Goal: Task Accomplishment & Management: Complete application form

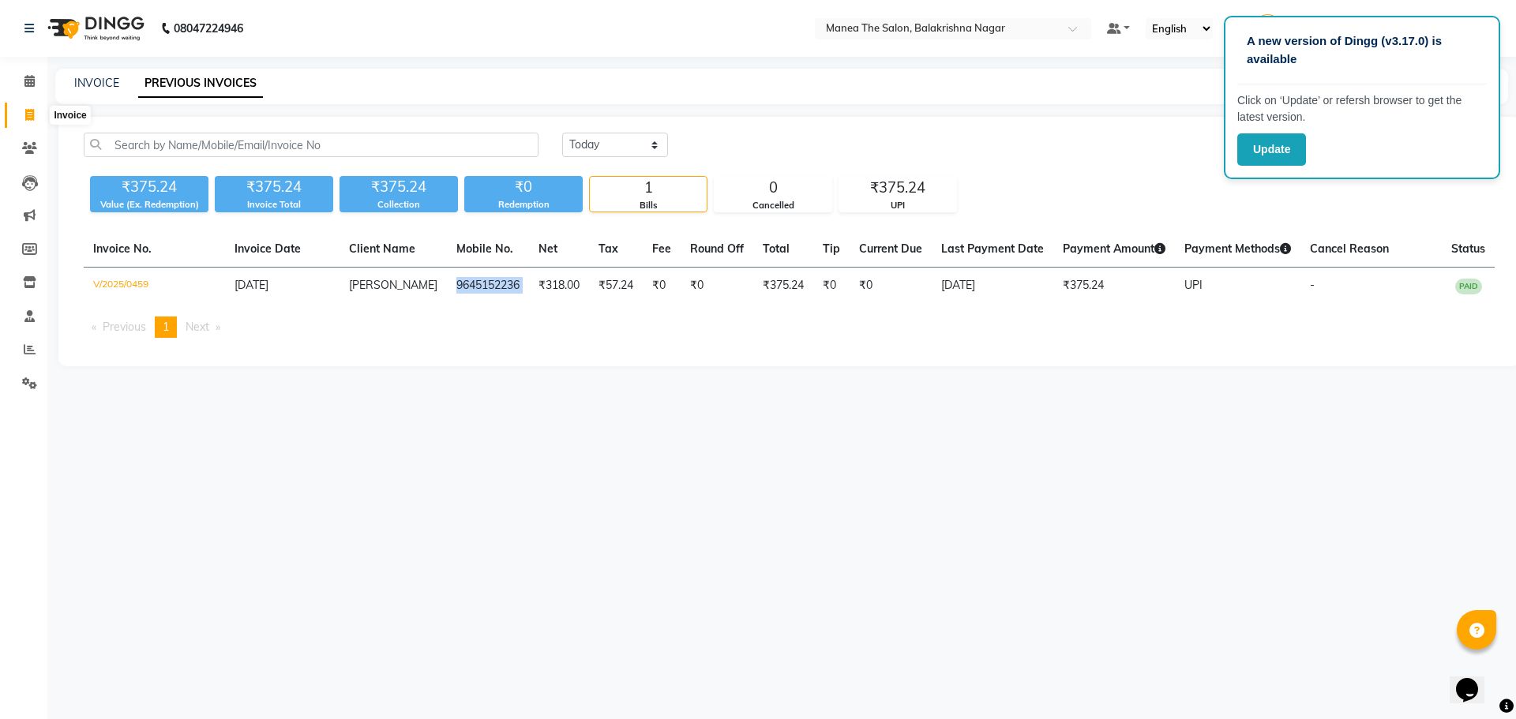
click at [30, 109] on icon at bounding box center [29, 115] width 9 height 12
select select "service"
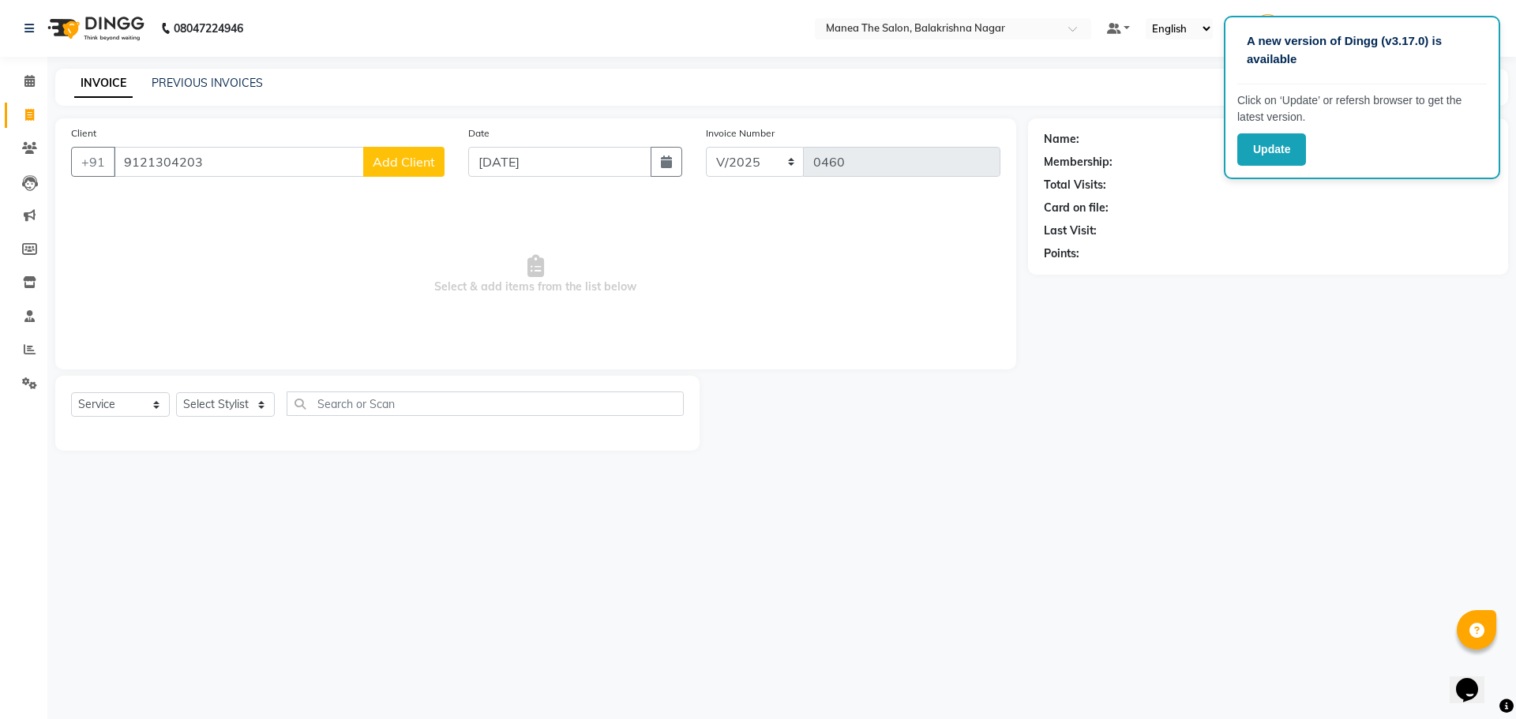
type input "9121304203"
click at [432, 155] on span "Add Client" at bounding box center [404, 162] width 62 height 16
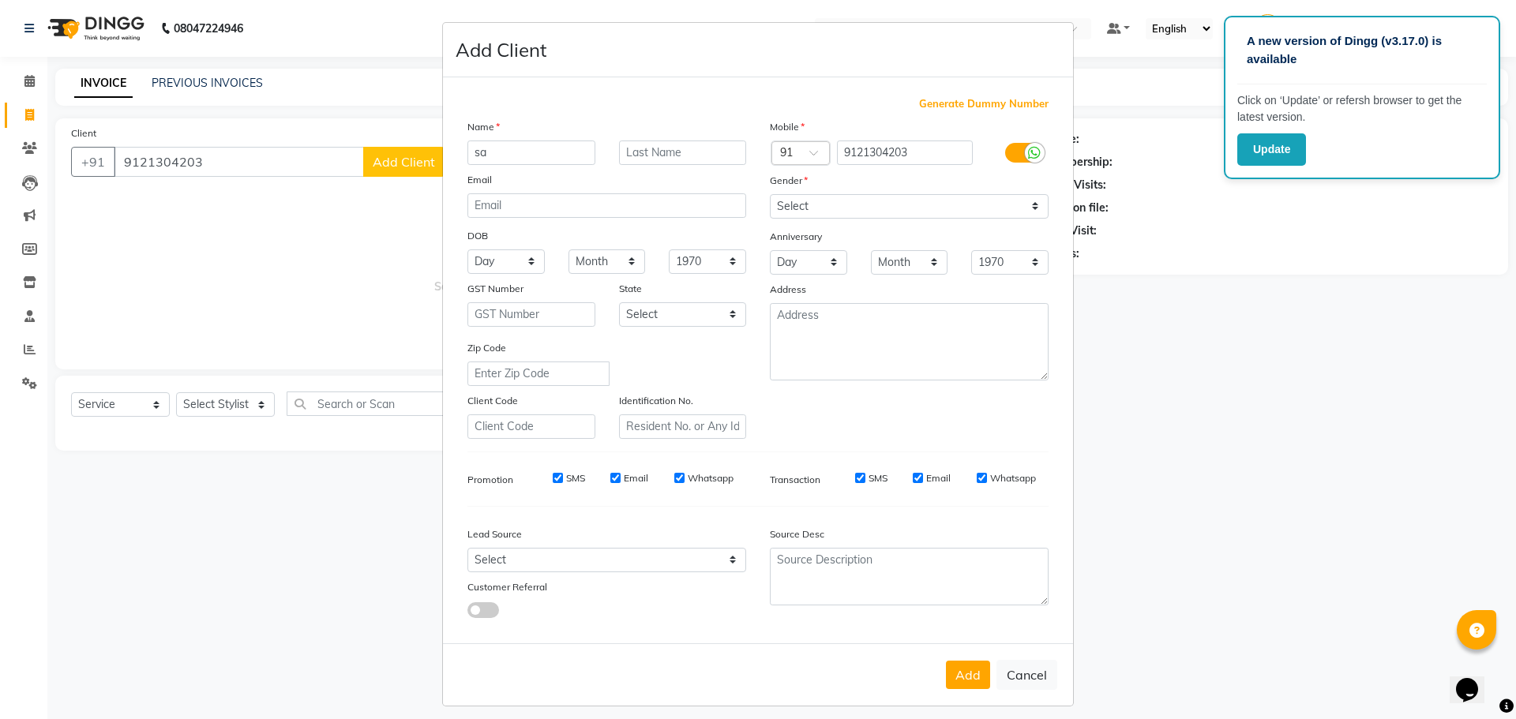
type input "s"
type input "[PERSON_NAME]"
click at [1028, 208] on select "Select [DEMOGRAPHIC_DATA] [DEMOGRAPHIC_DATA] Other Prefer Not To Say" at bounding box center [909, 206] width 279 height 24
select select "[DEMOGRAPHIC_DATA]"
click at [770, 194] on select "Select [DEMOGRAPHIC_DATA] [DEMOGRAPHIC_DATA] Other Prefer Not To Say" at bounding box center [909, 206] width 279 height 24
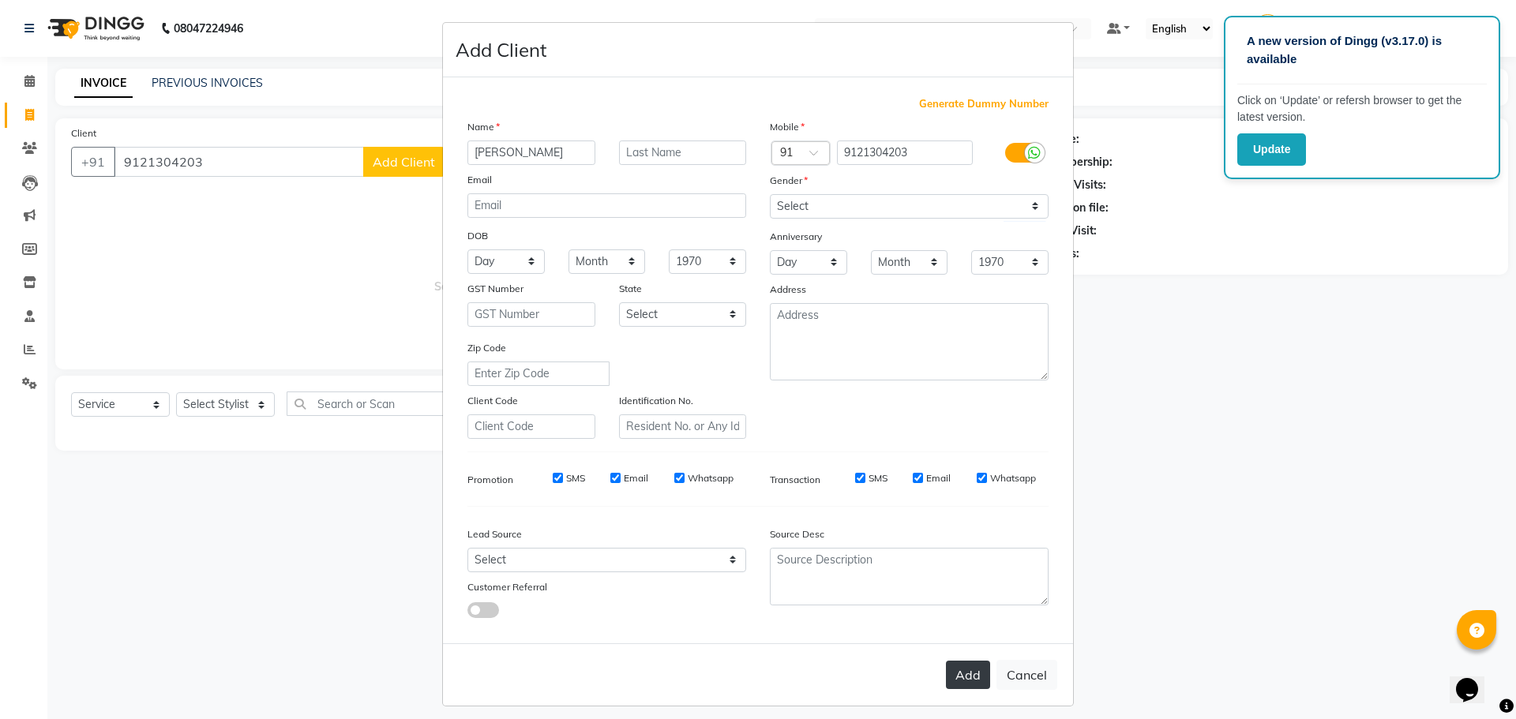
click at [962, 676] on button "Add" at bounding box center [968, 675] width 44 height 28
select select
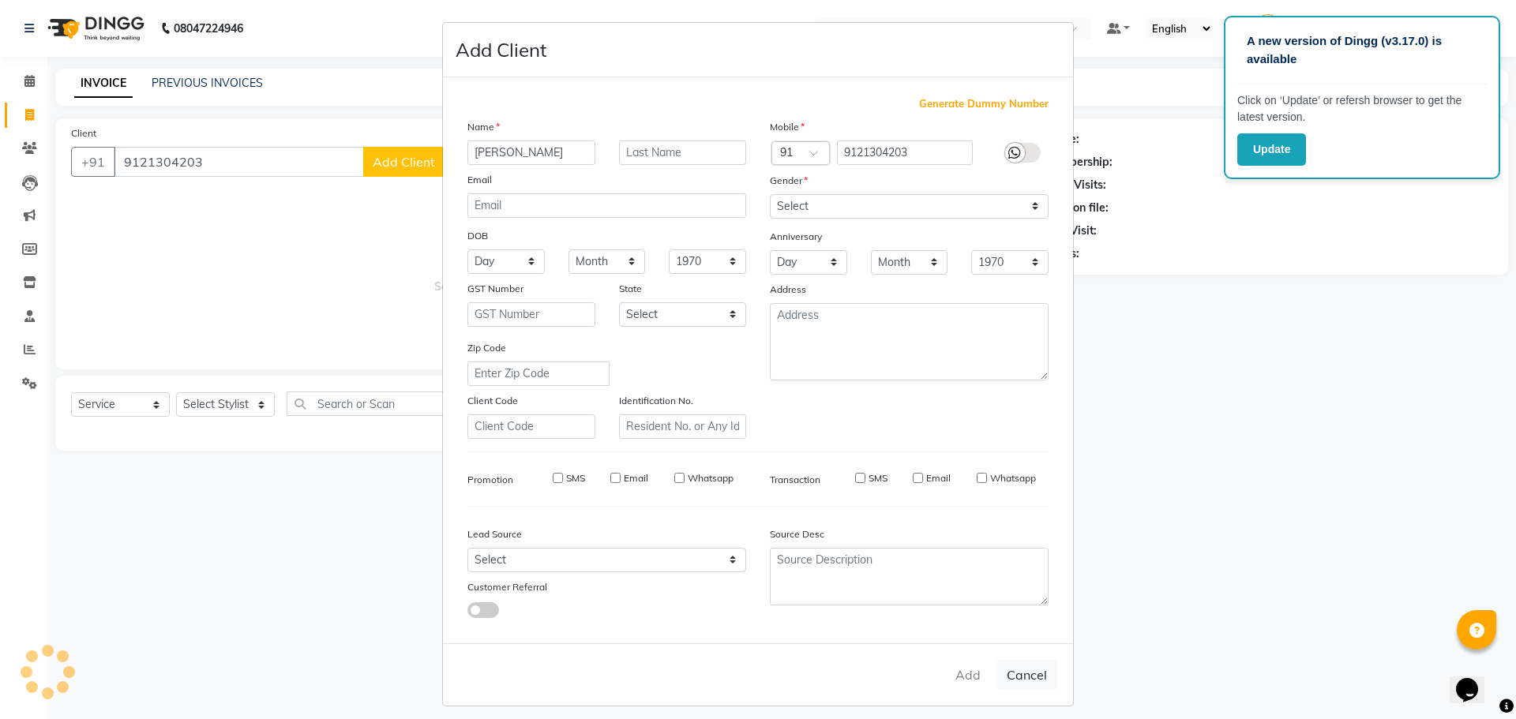
select select
checkbox input "false"
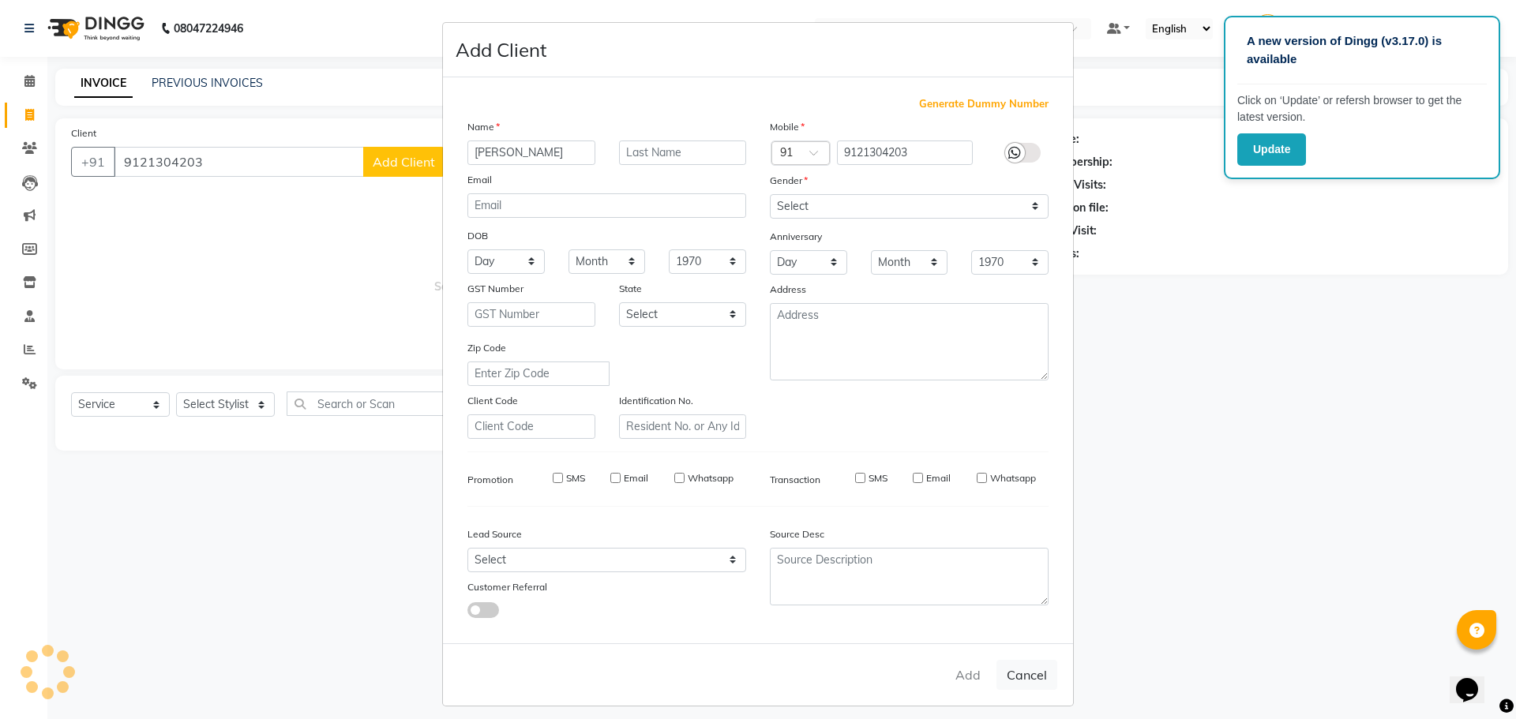
checkbox input "false"
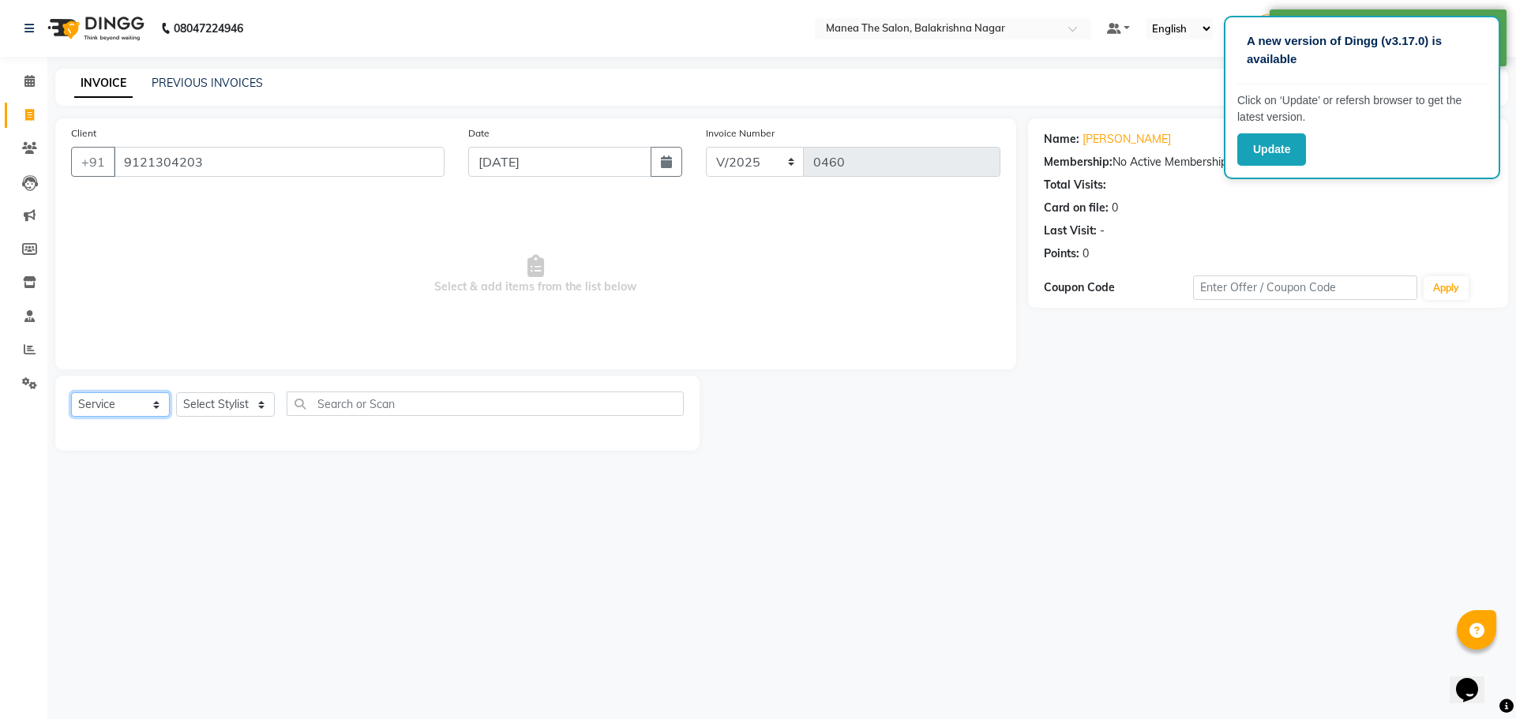
click at [157, 411] on select "Select Service Product Membership Package Voucher Prepaid Gift Card" at bounding box center [120, 404] width 99 height 24
click at [71, 392] on select "Select Service Product Membership Package Voucher Prepaid Gift Card" at bounding box center [120, 404] width 99 height 24
click at [264, 406] on select "Select Stylist [PERSON_NAME] [PERSON_NAME] [PERSON_NAME]" at bounding box center [225, 404] width 99 height 24
select select "77559"
click at [176, 392] on select "Select Stylist [PERSON_NAME] [PERSON_NAME] [PERSON_NAME]" at bounding box center [225, 404] width 99 height 24
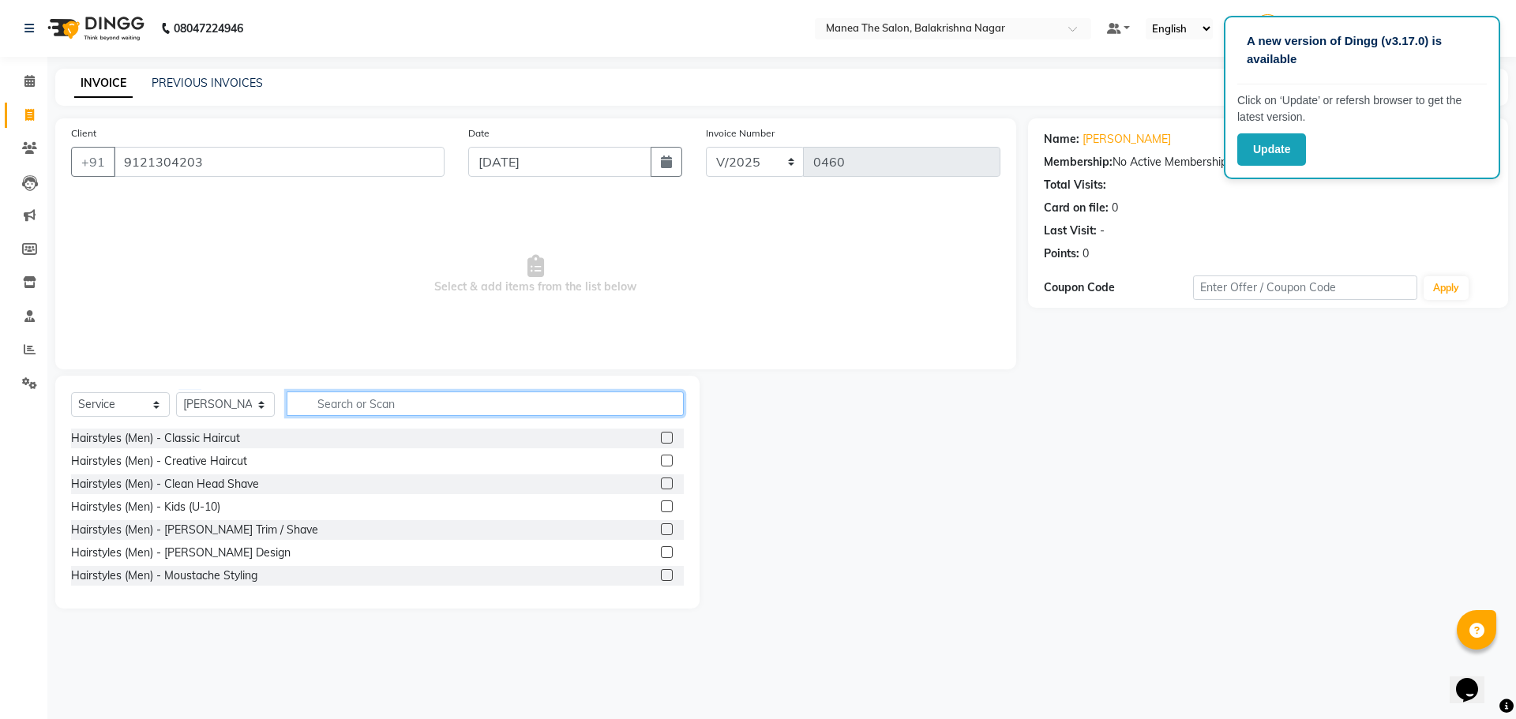
click at [344, 403] on input "text" at bounding box center [485, 404] width 397 height 24
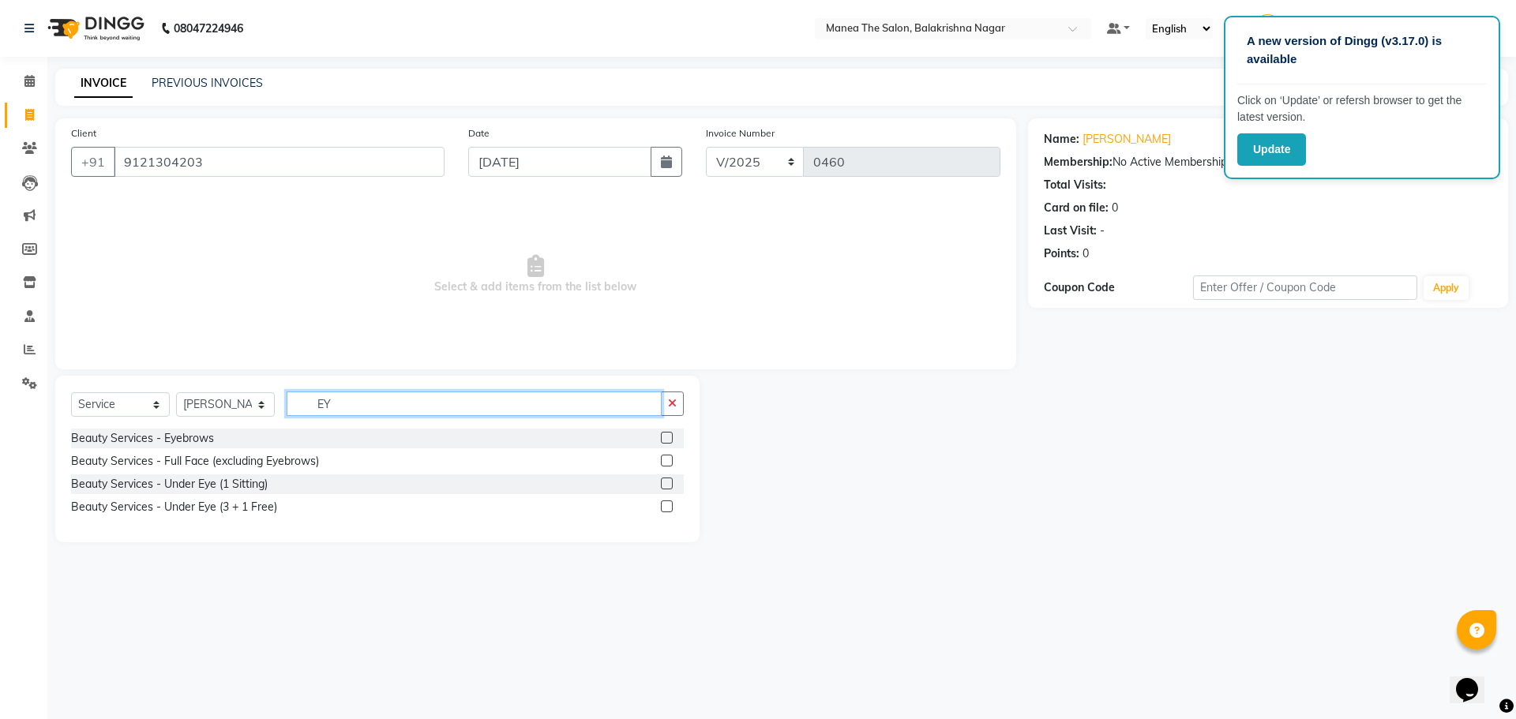
type input "EY"
click at [243, 433] on div "Beauty Services - Eyebrows" at bounding box center [377, 439] width 613 height 20
click at [669, 439] on label at bounding box center [667, 438] width 12 height 12
click at [669, 439] on input "checkbox" at bounding box center [666, 439] width 10 height 10
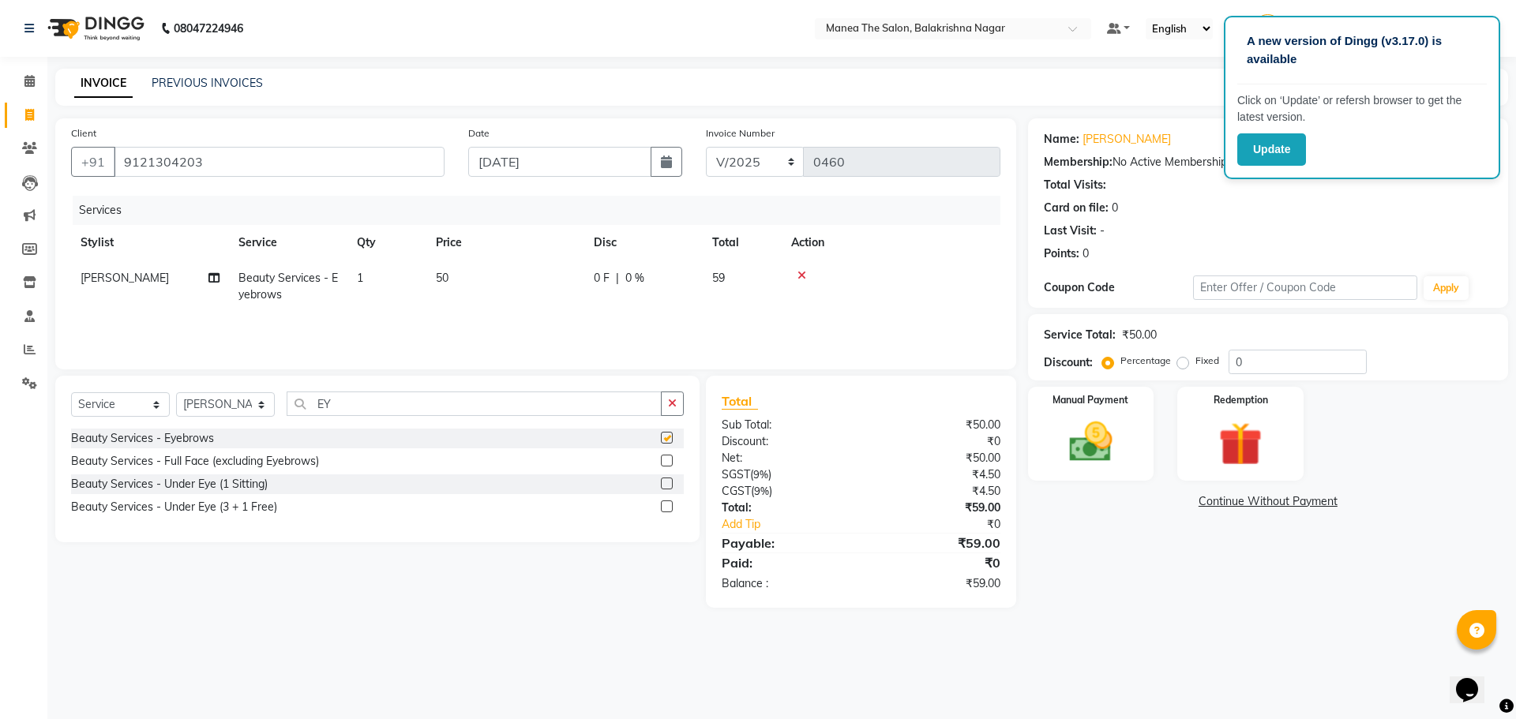
checkbox input "false"
click at [462, 276] on td "50" at bounding box center [505, 287] width 158 height 52
select select "77559"
click at [542, 279] on input "50" at bounding box center [579, 282] width 139 height 24
type input "5"
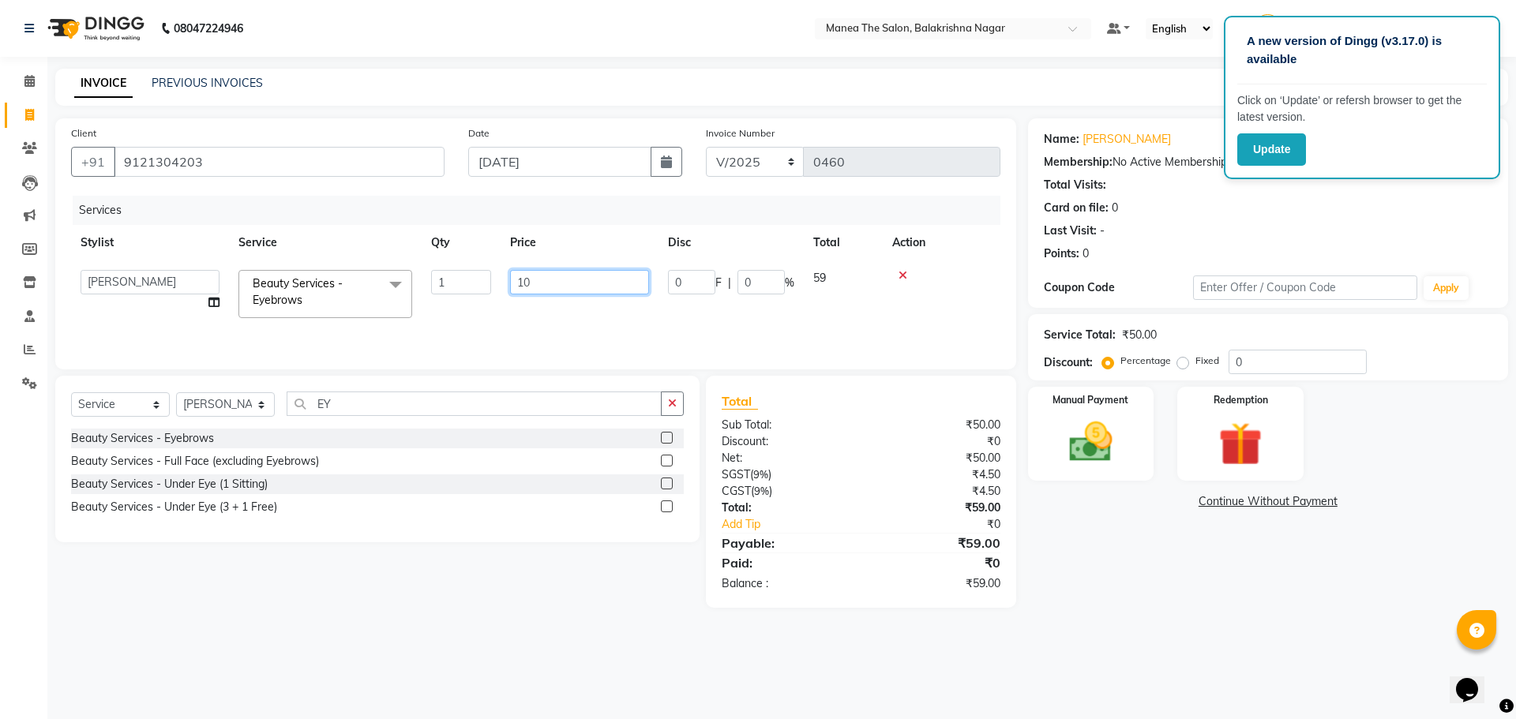
type input "100"
click at [592, 326] on div "Services Stylist Service Qty Price Disc Total Action [PERSON_NAME] Beauty Servi…" at bounding box center [536, 275] width 930 height 158
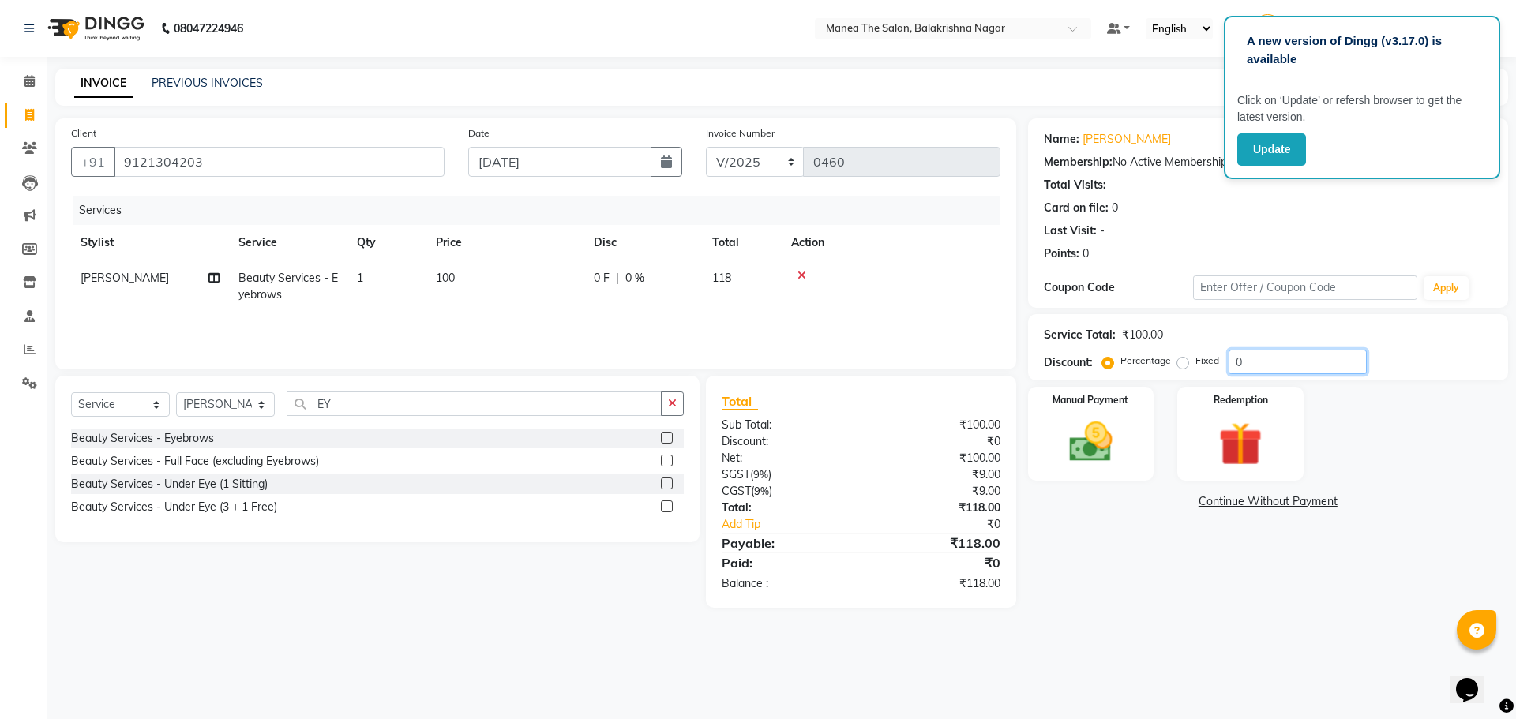
click at [1256, 366] on input "0" at bounding box center [1298, 362] width 138 height 24
type input "40"
click at [1087, 414] on div "Manual Payment" at bounding box center [1090, 433] width 131 height 97
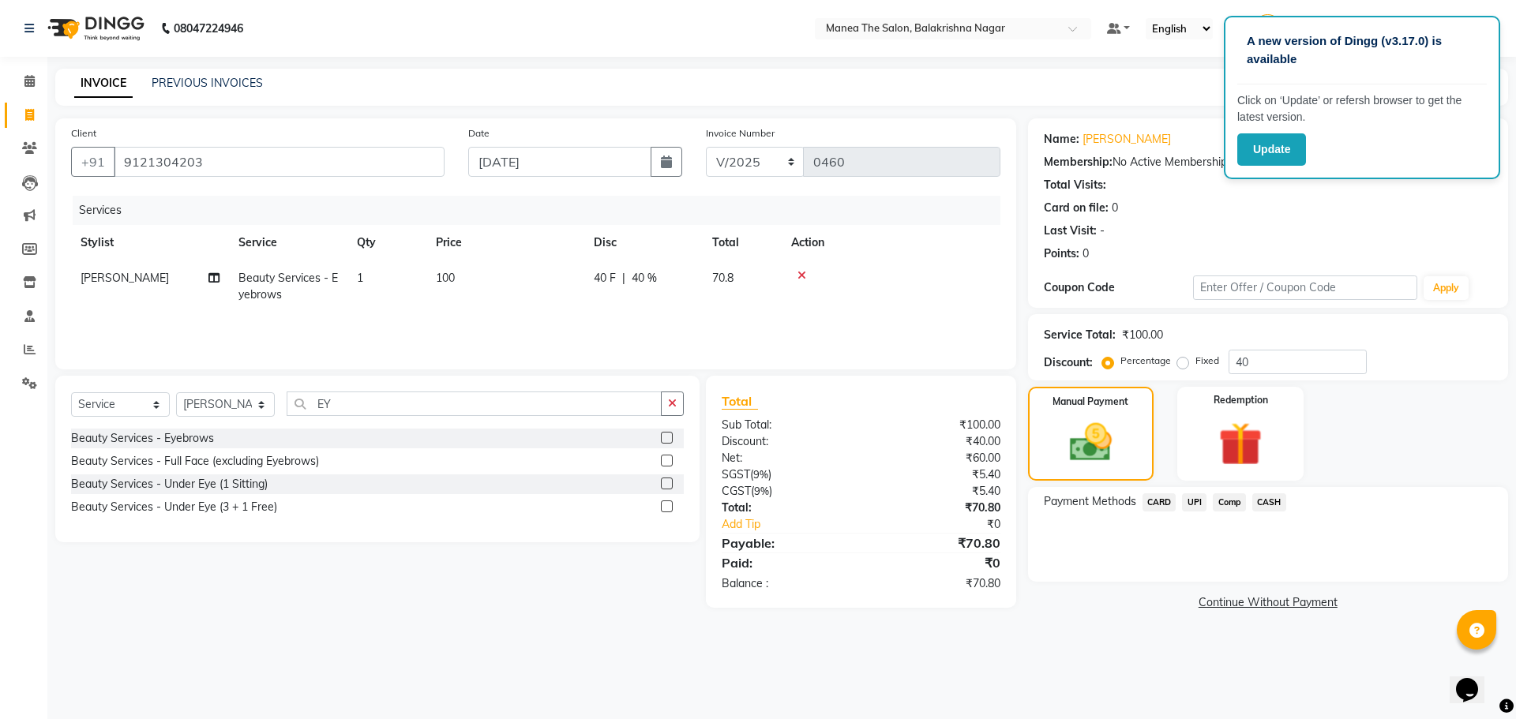
click at [1192, 496] on span "UPI" at bounding box center [1194, 503] width 24 height 18
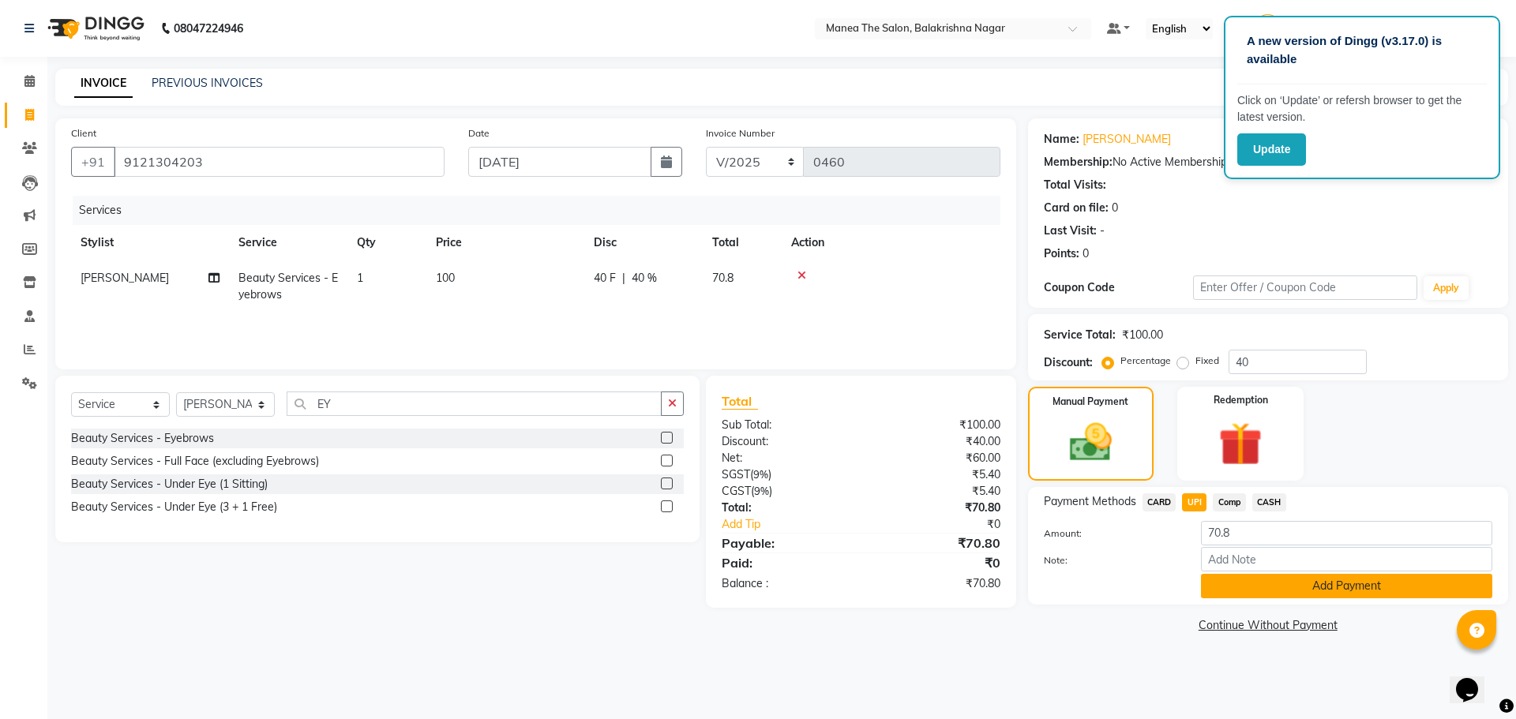
click at [1355, 586] on button "Add Payment" at bounding box center [1346, 586] width 291 height 24
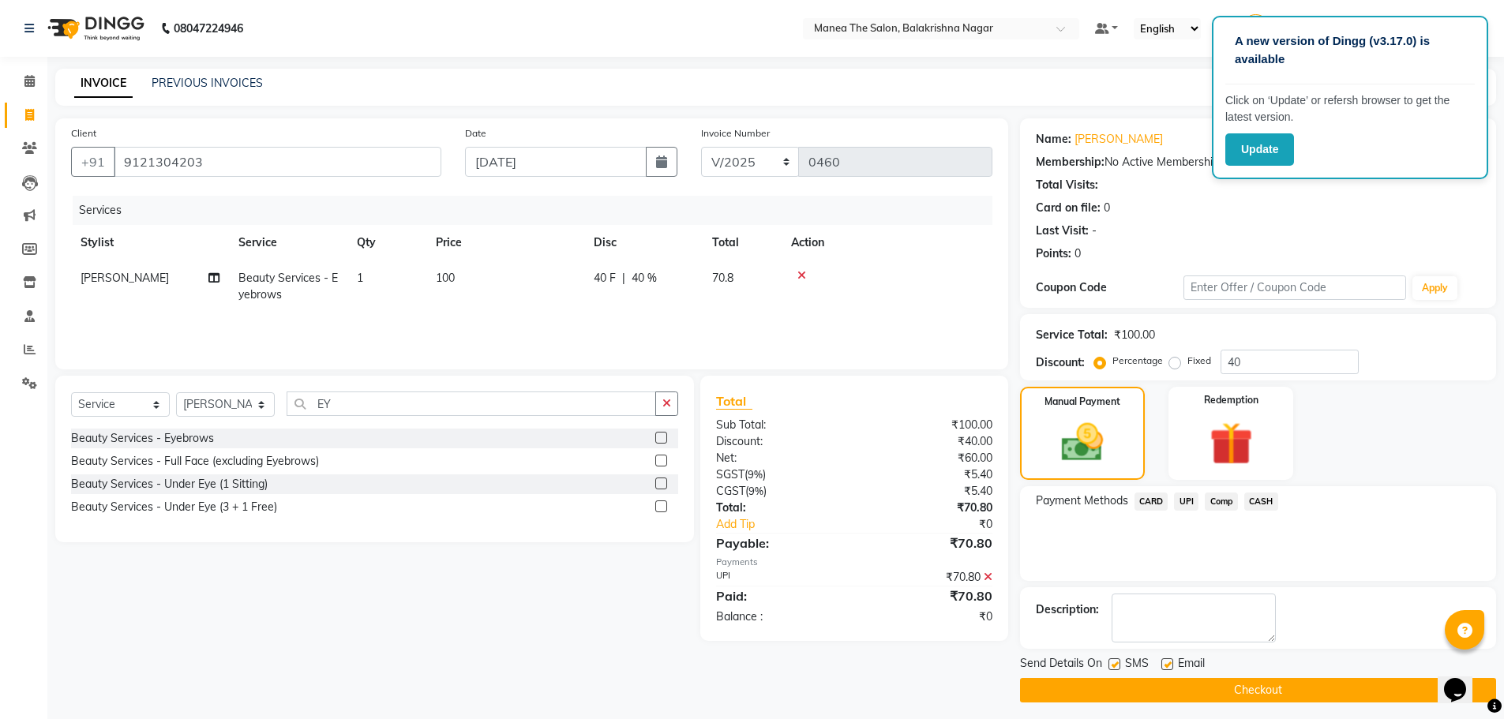
click at [1291, 682] on button "Checkout" at bounding box center [1258, 690] width 476 height 24
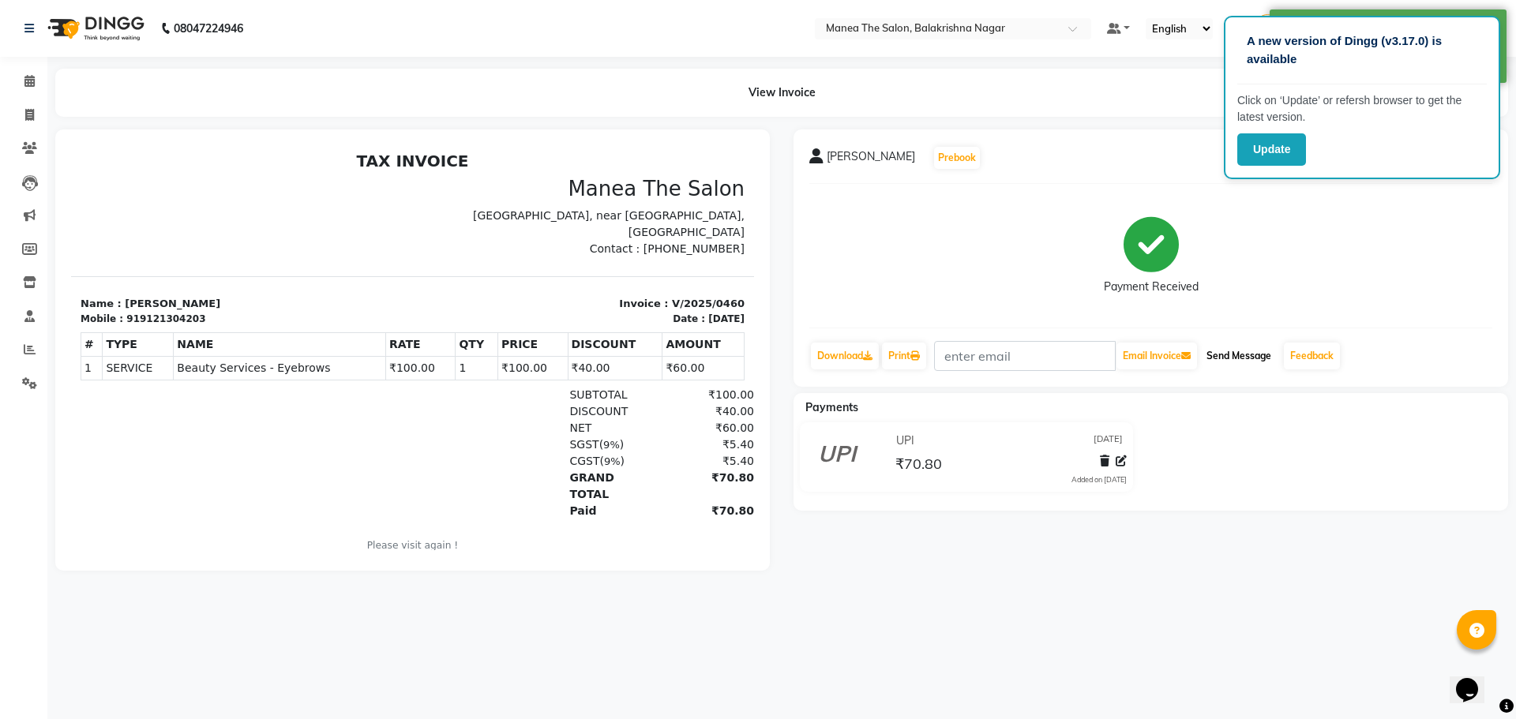
click at [1260, 355] on button "Send Message" at bounding box center [1238, 356] width 77 height 27
